Goal: Find specific page/section: Find specific page/section

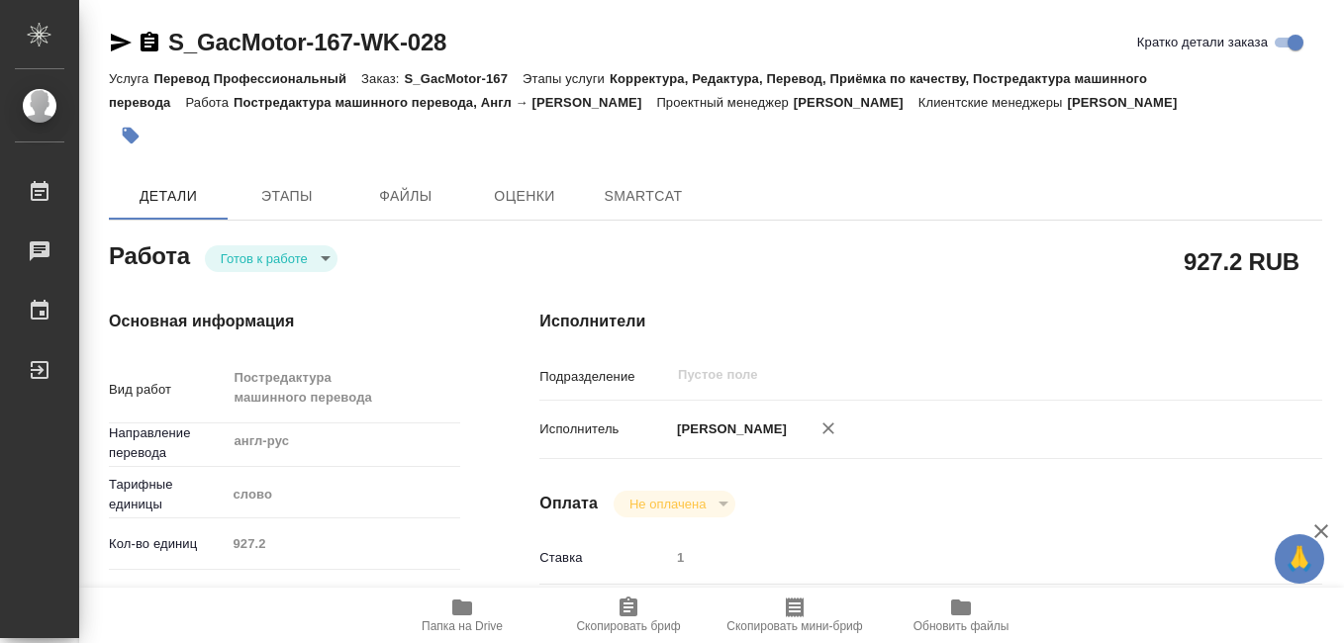
type textarea "x"
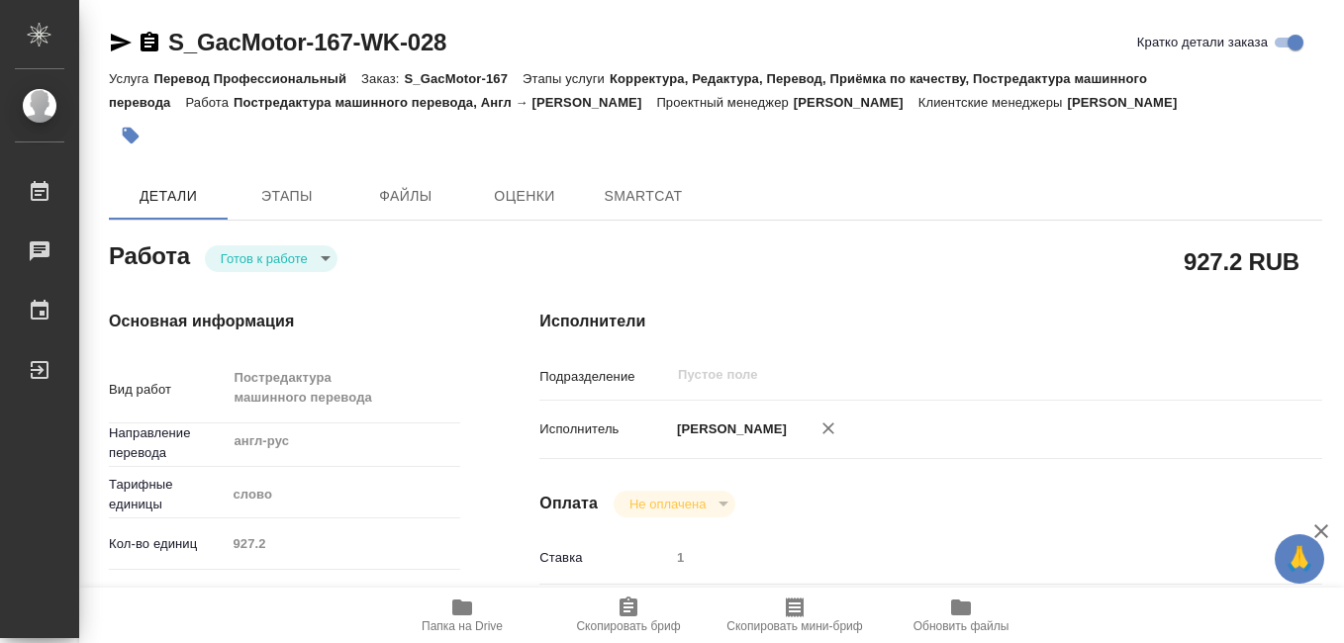
type textarea "x"
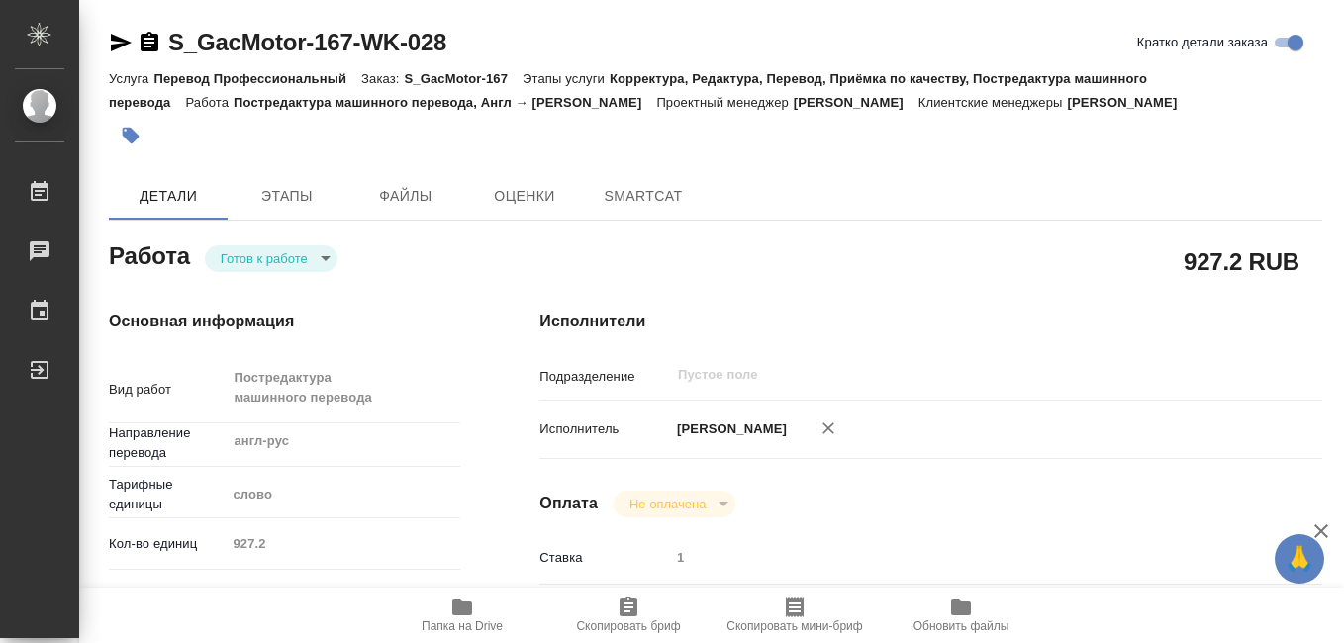
type textarea "x"
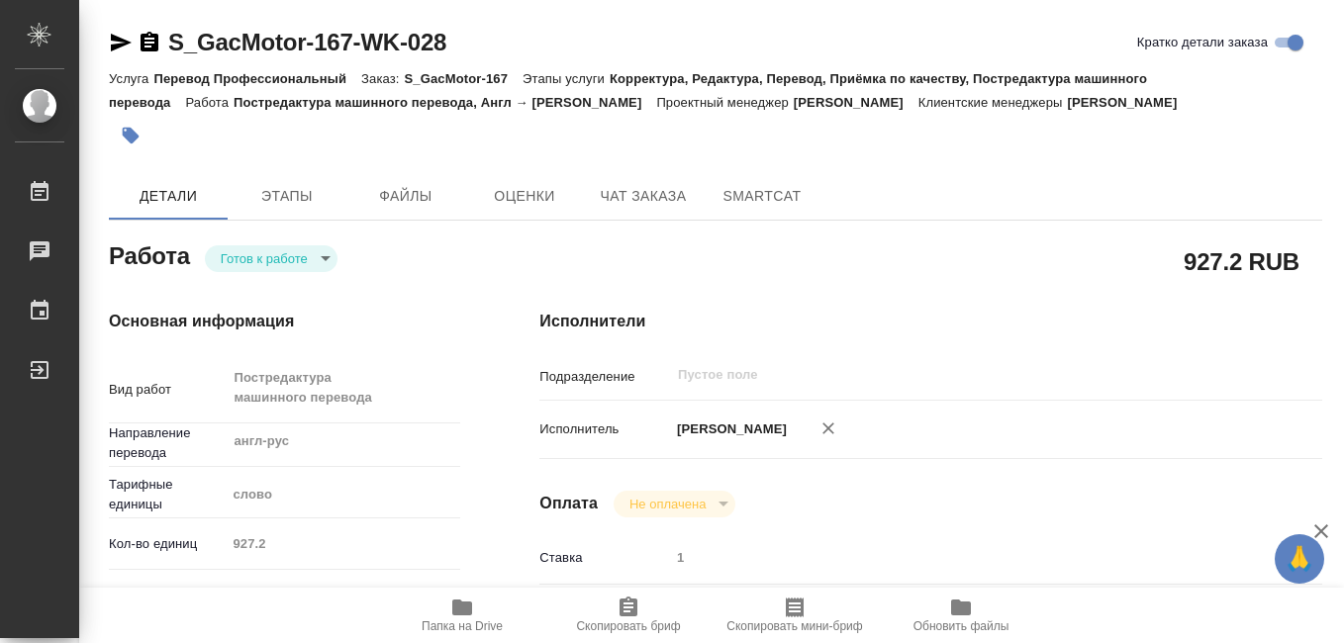
type textarea "x"
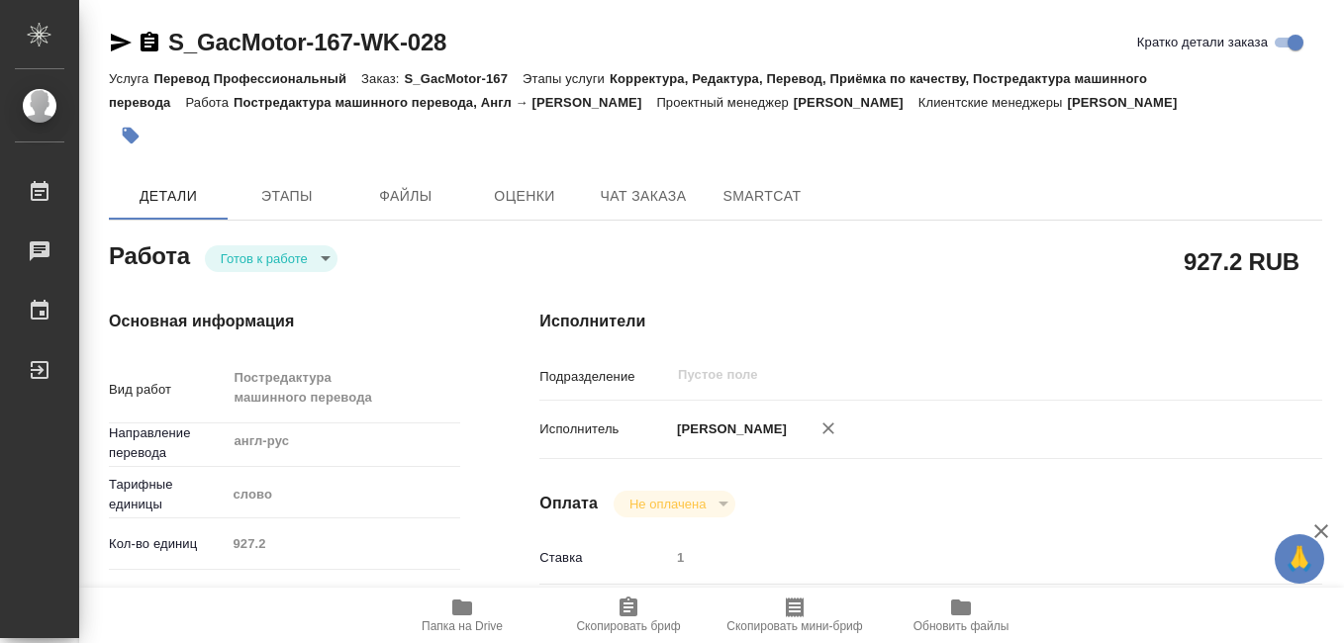
type textarea "x"
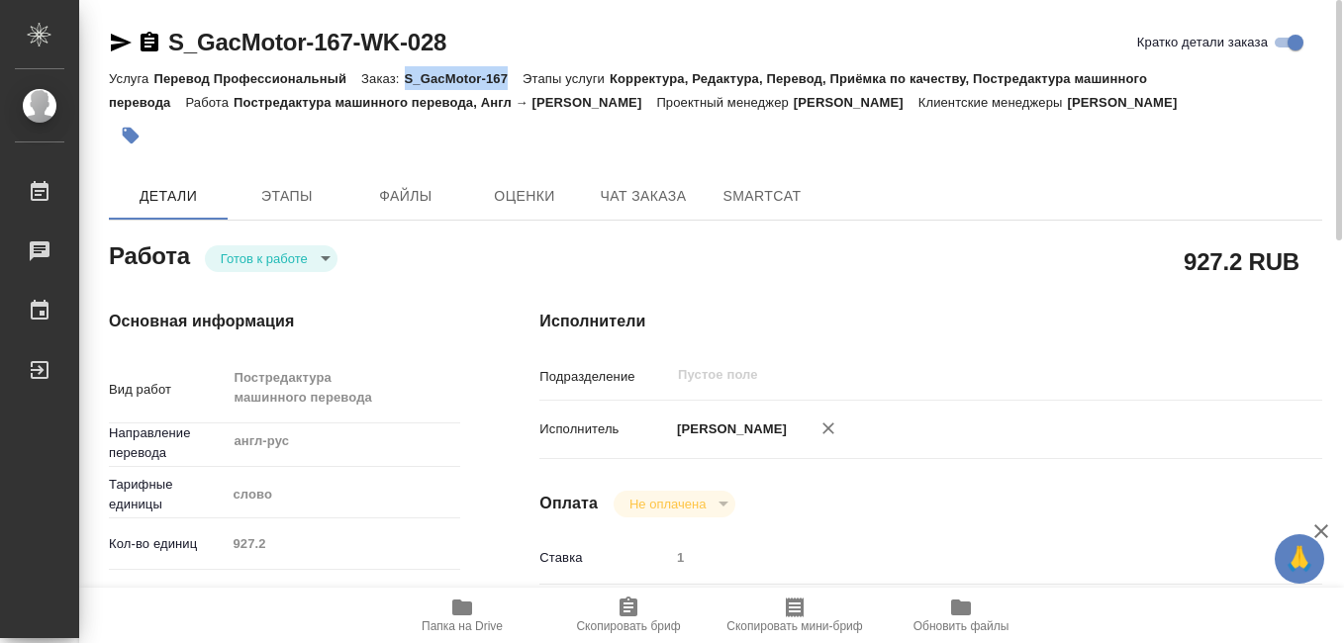
drag, startPoint x: 405, startPoint y: 78, endPoint x: 508, endPoint y: 71, distance: 103.2
click at [508, 71] on p "S_GacMotor-167" at bounding box center [464, 78] width 119 height 15
drag, startPoint x: 508, startPoint y: 71, endPoint x: 493, endPoint y: 77, distance: 16.0
copy p "S_GacMotor-167"
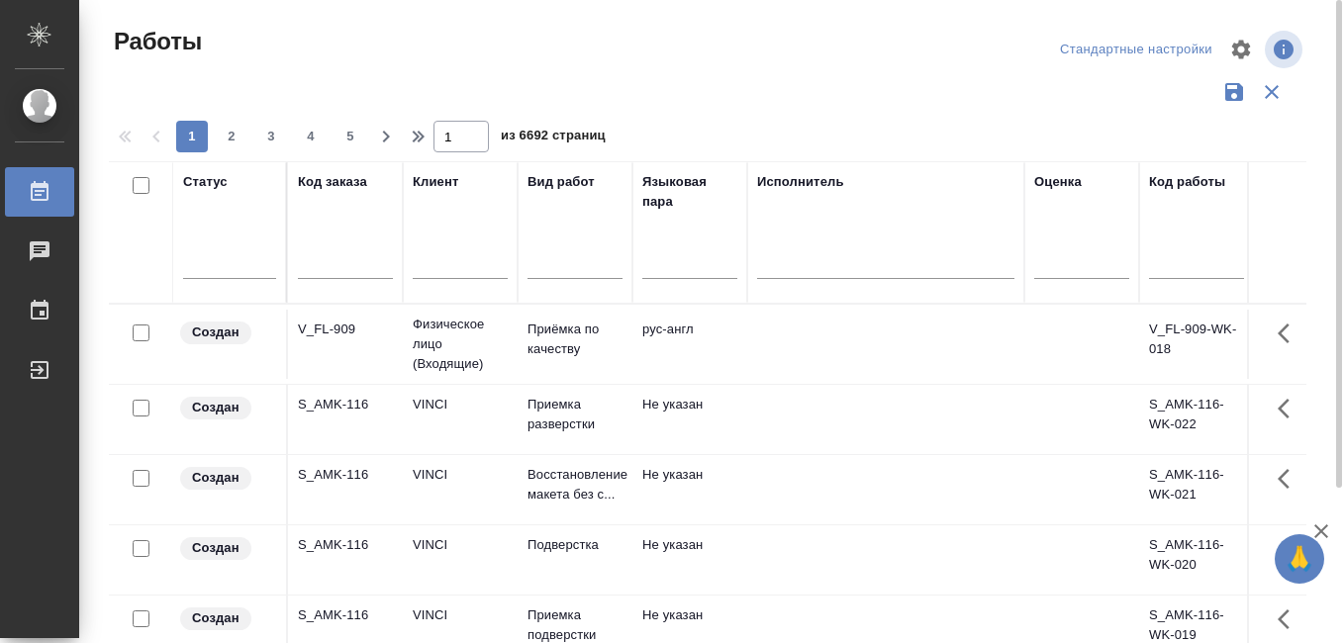
click at [333, 266] on input "text" at bounding box center [345, 265] width 95 height 25
paste input "S_GacMotor-167"
type input "S_GacMotor-167"
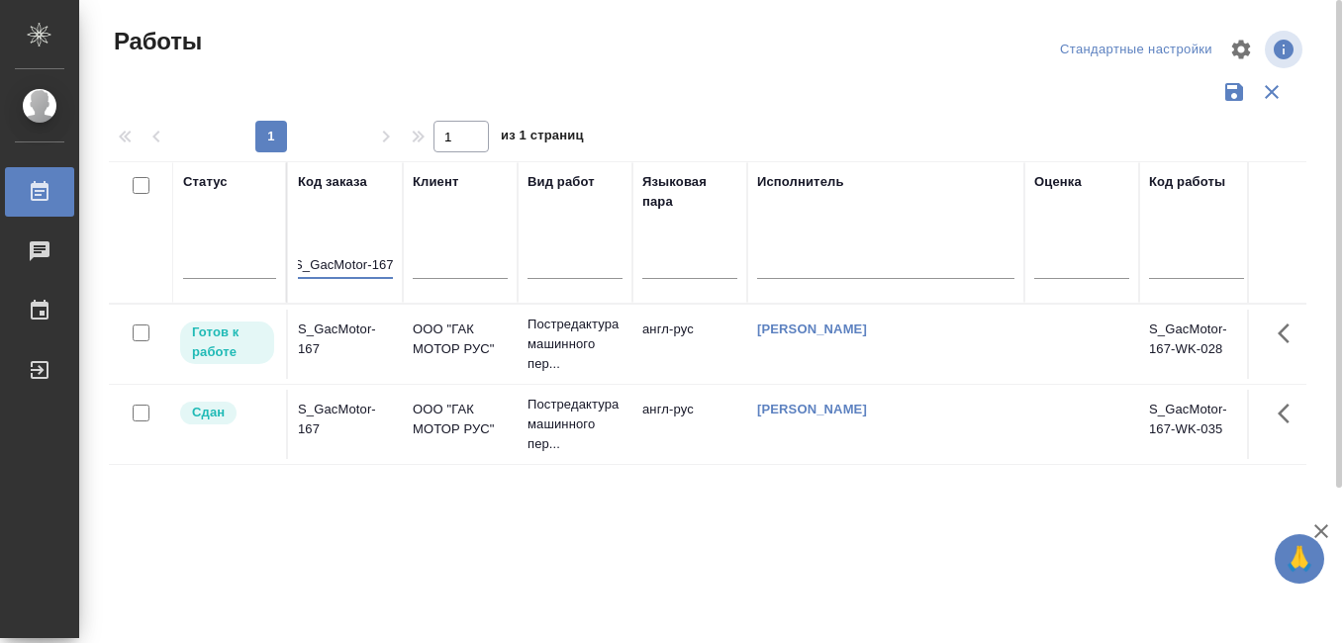
click at [319, 413] on div "S_GacMotor-167" at bounding box center [345, 420] width 95 height 40
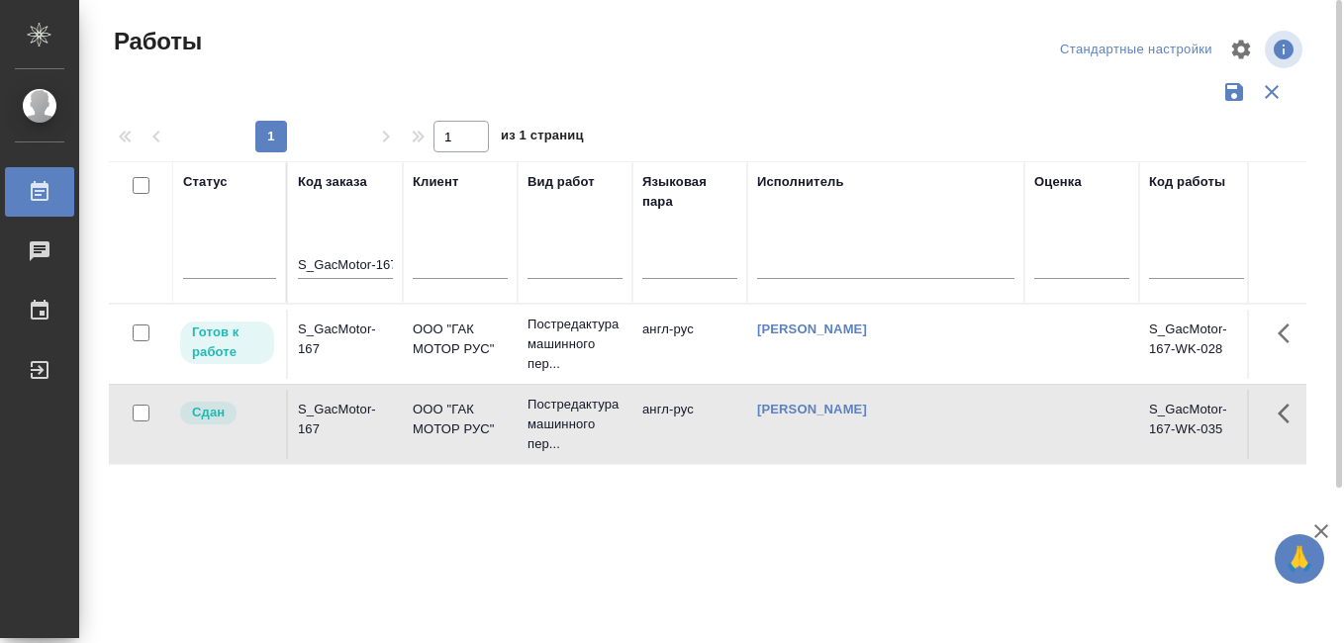
click at [319, 413] on div "S_GacMotor-167" at bounding box center [345, 420] width 95 height 40
click at [370, 259] on input "S_GacMotor-167" at bounding box center [345, 265] width 95 height 25
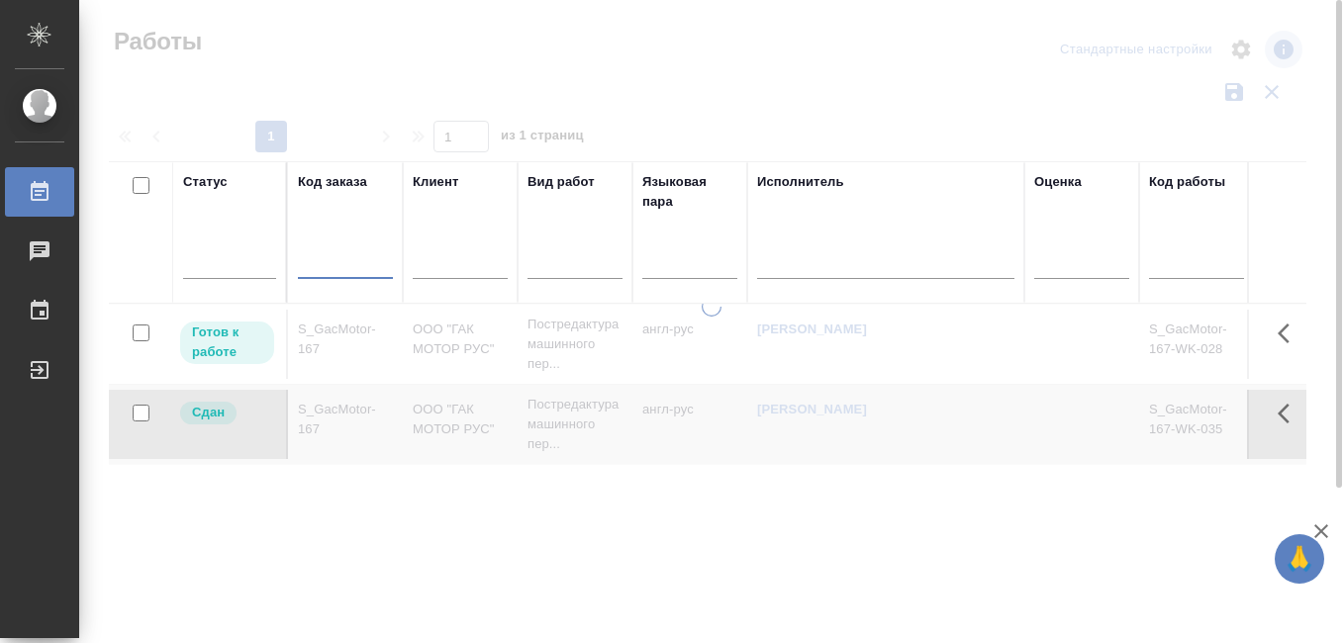
paste input "S_T-OP-C-24965"
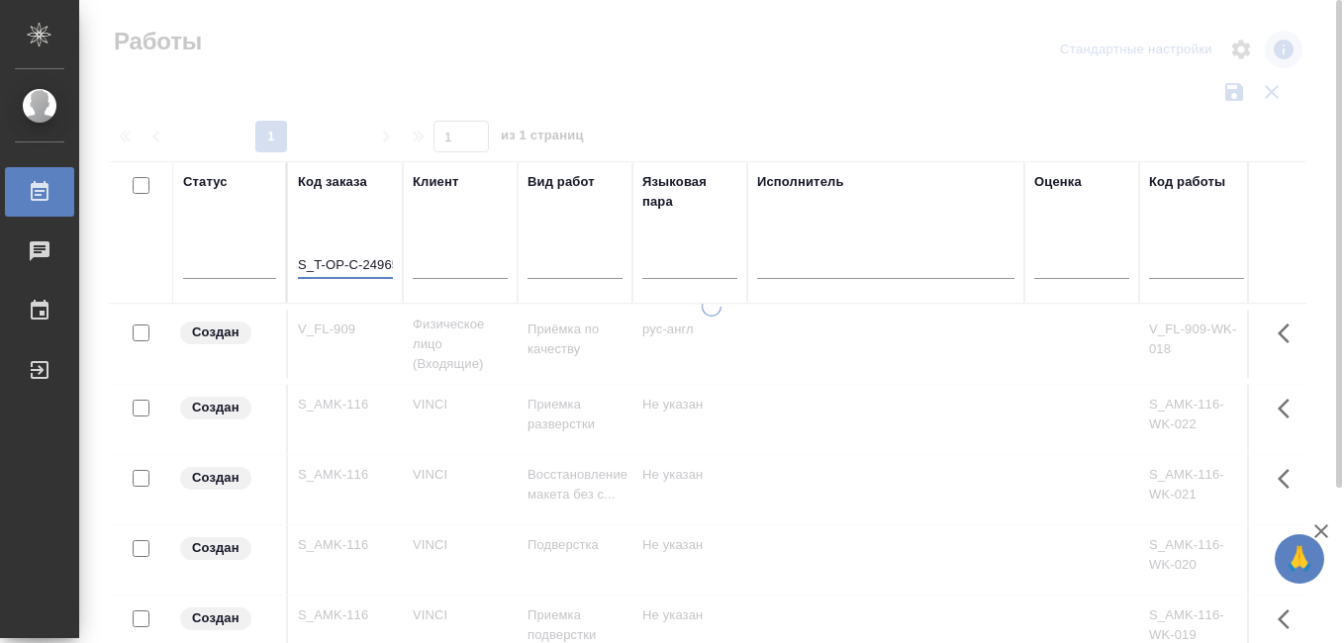
scroll to position [0, 6]
type input "S_T-OP-C-24965"
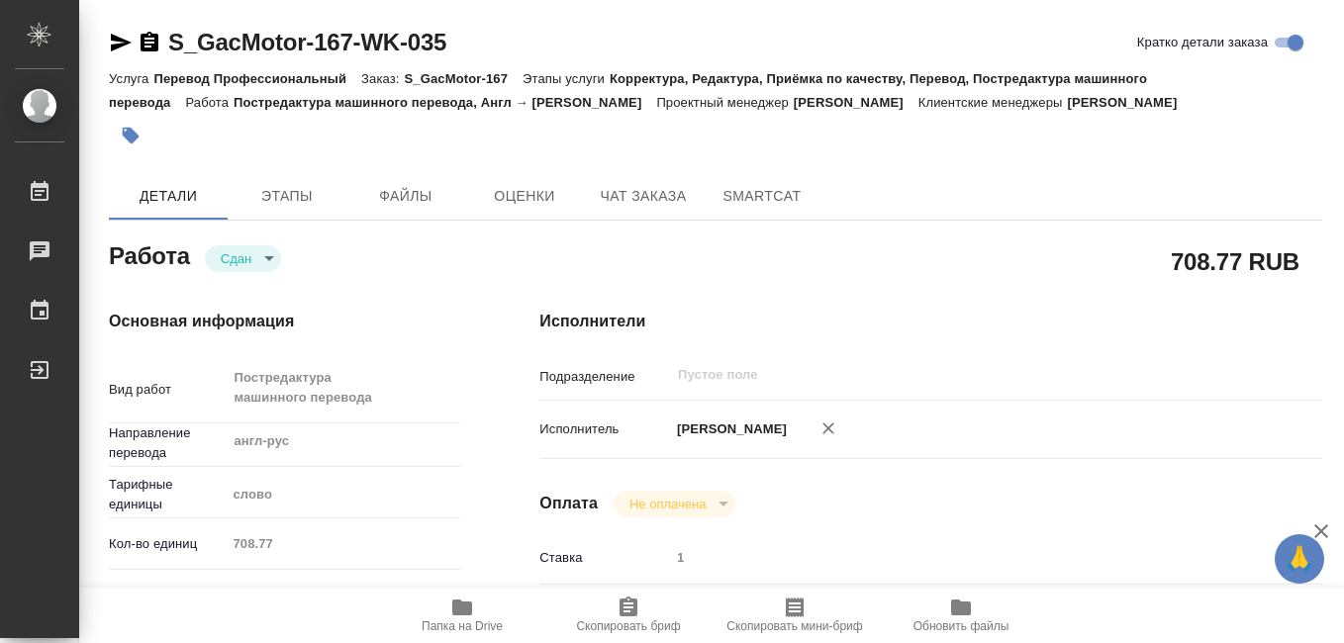
type textarea "x"
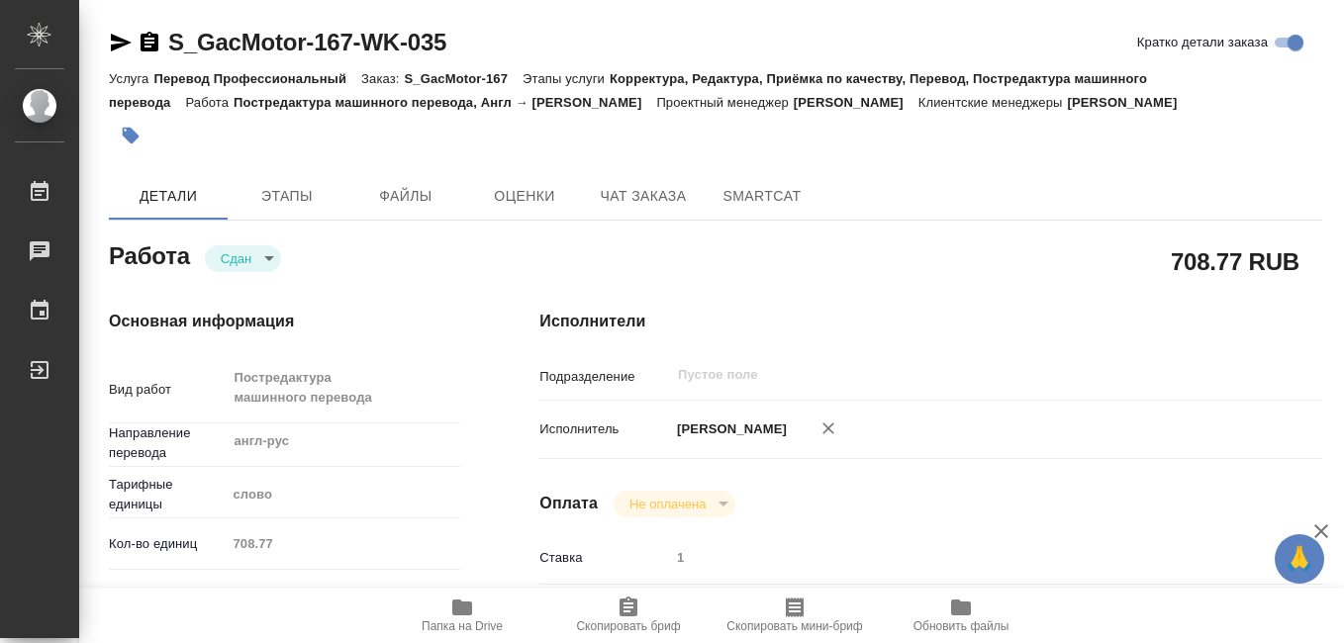
type textarea "x"
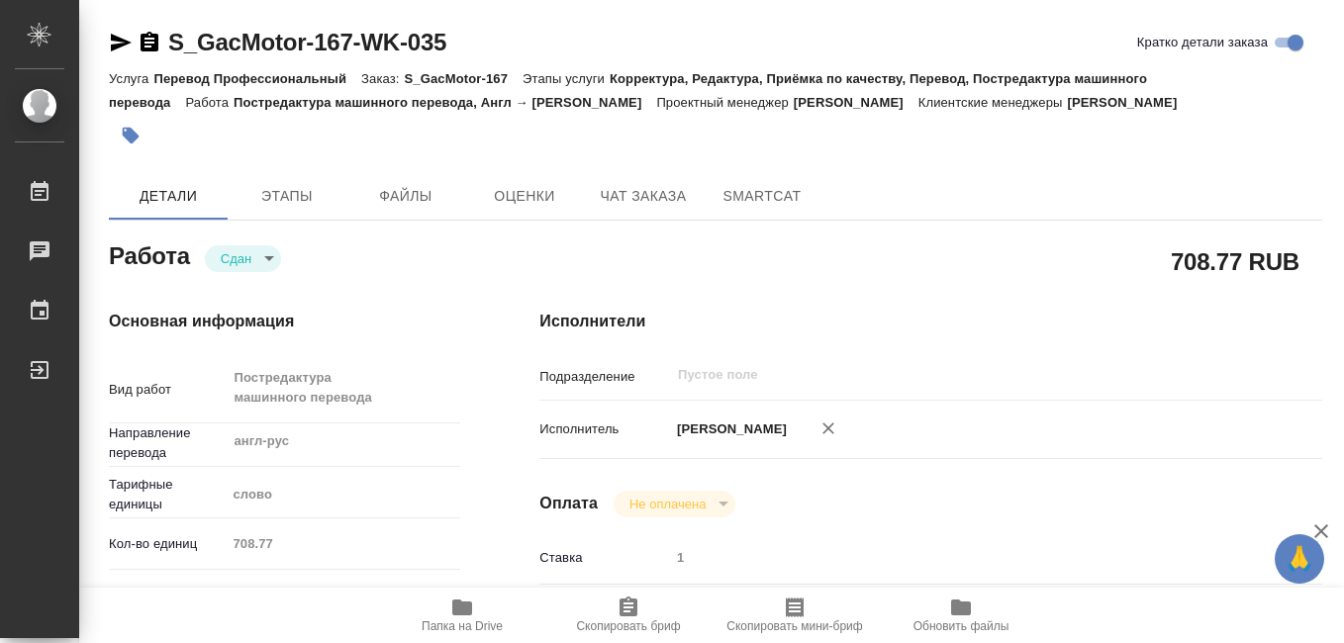
type textarea "x"
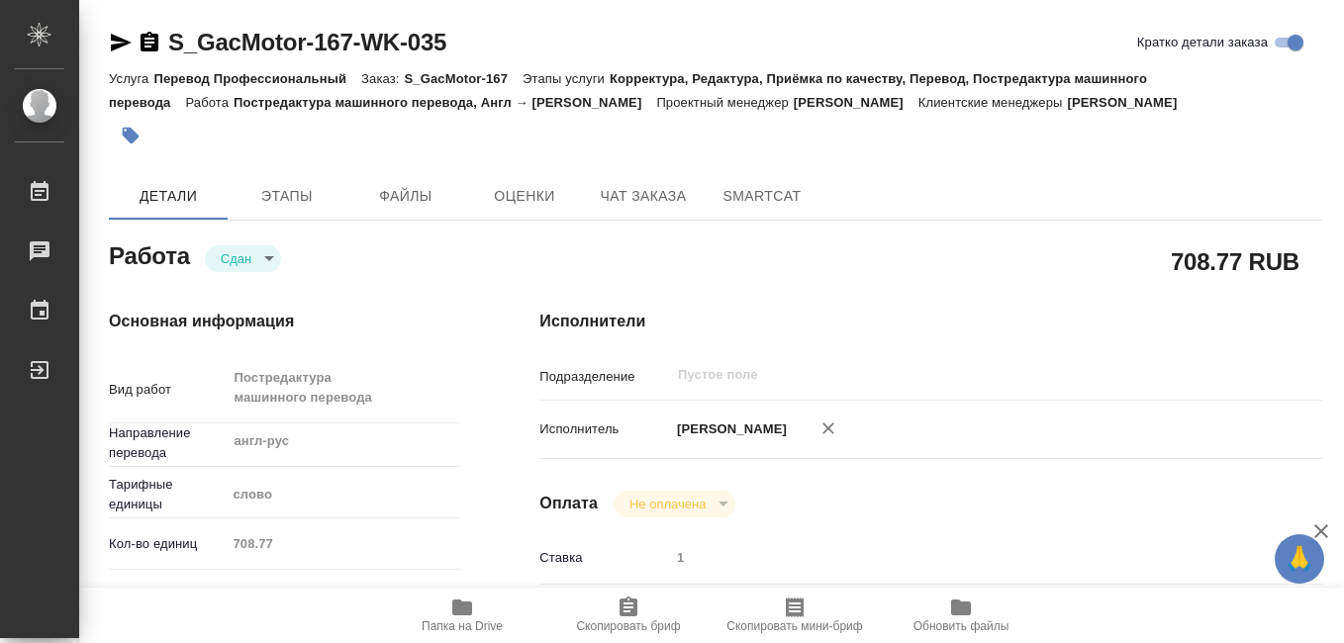
type textarea "x"
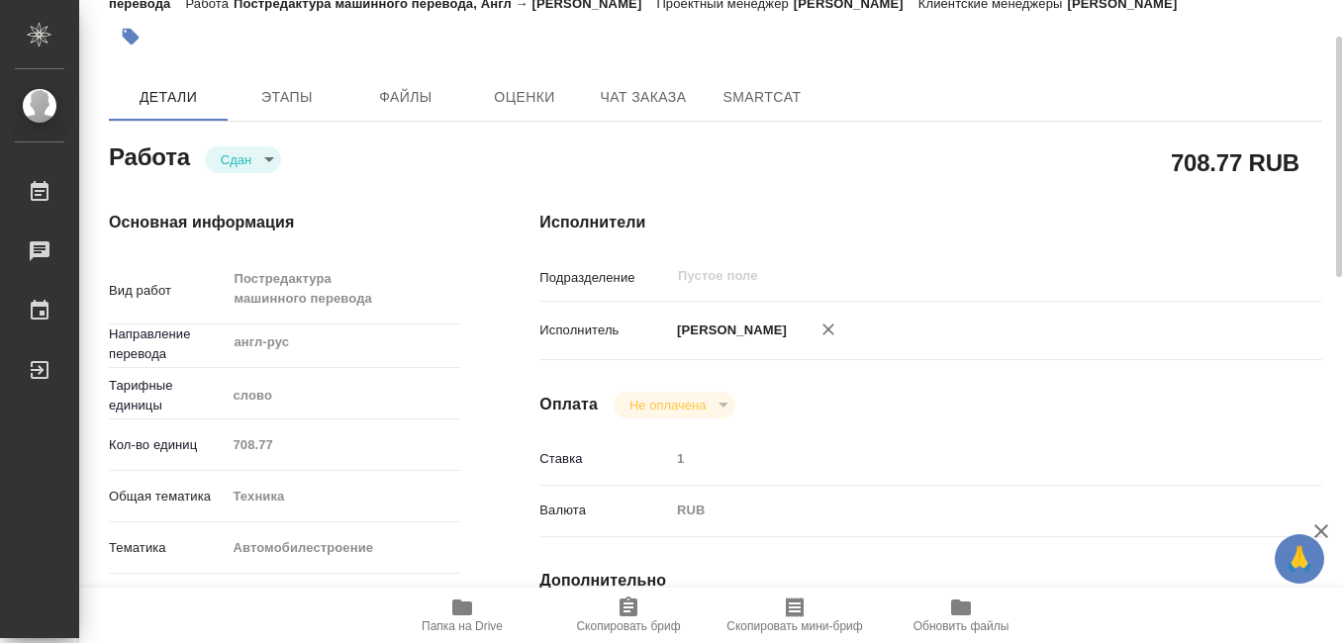
scroll to position [198, 0]
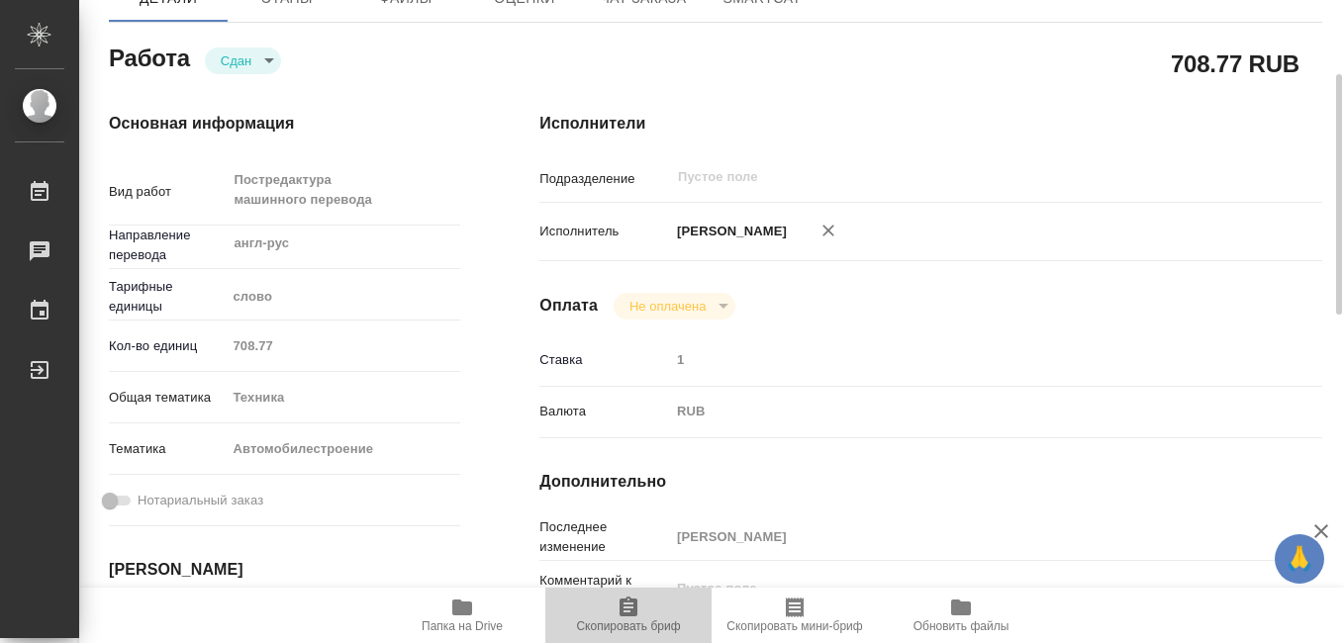
click at [629, 619] on icon "button" at bounding box center [629, 608] width 24 height 24
click at [789, 620] on span "Скопировать мини-бриф" at bounding box center [795, 627] width 136 height 14
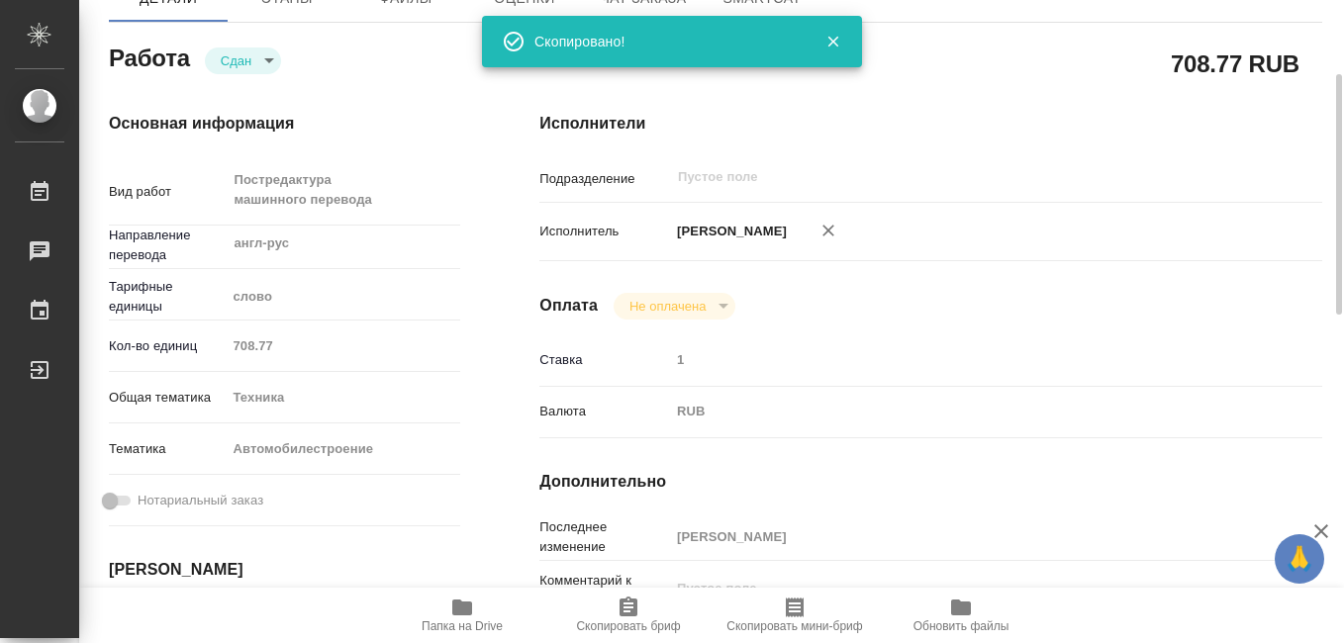
scroll to position [0, 0]
